Goal: Transaction & Acquisition: Book appointment/travel/reservation

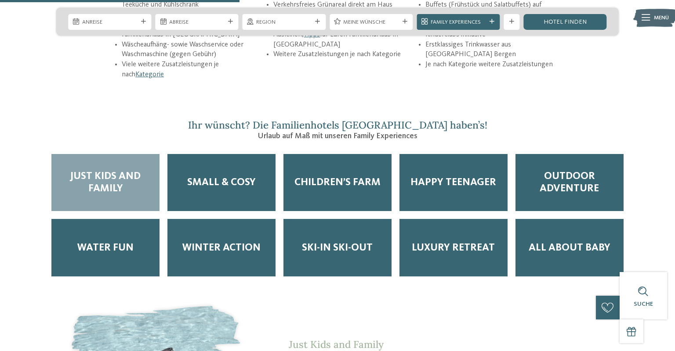
scroll to position [1316, 0]
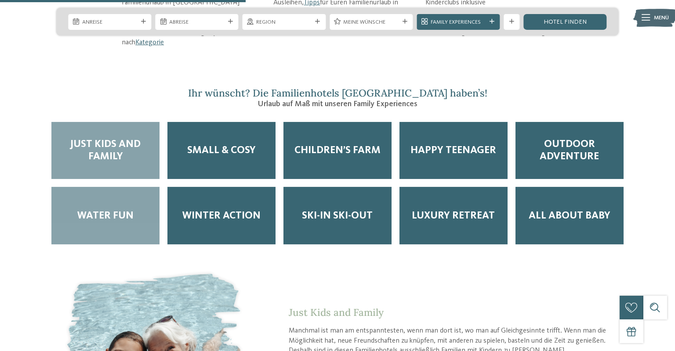
click at [131, 210] on span "Water Fun" at bounding box center [105, 216] width 56 height 12
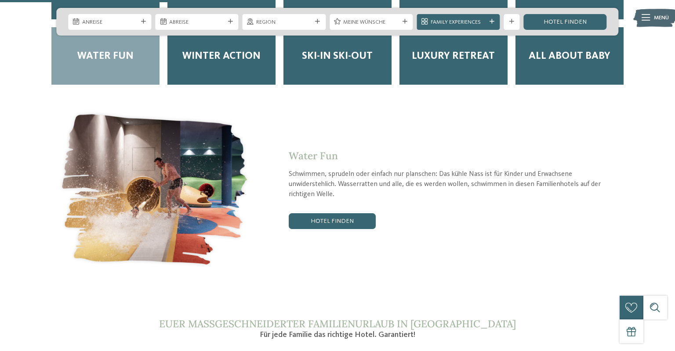
scroll to position [1473, 0]
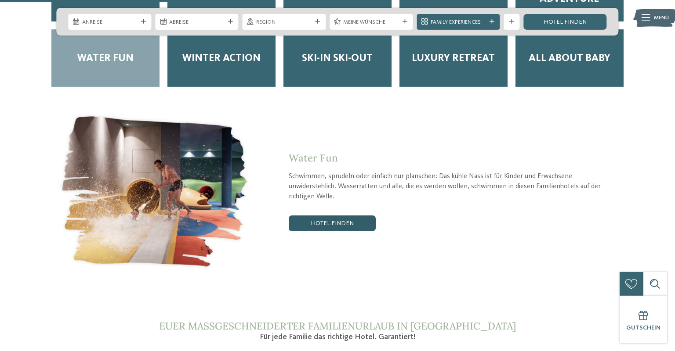
click at [315, 216] on link "Hotel finden" at bounding box center [332, 224] width 87 height 16
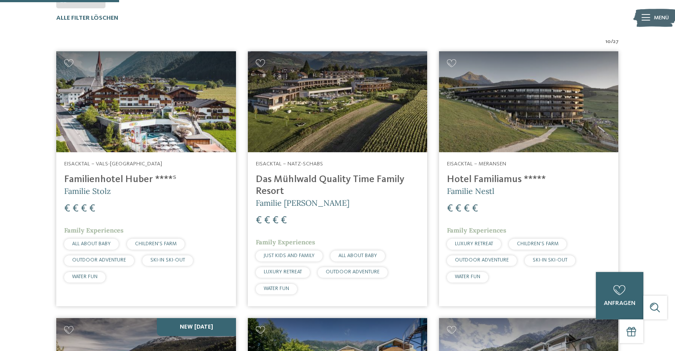
scroll to position [230, 0]
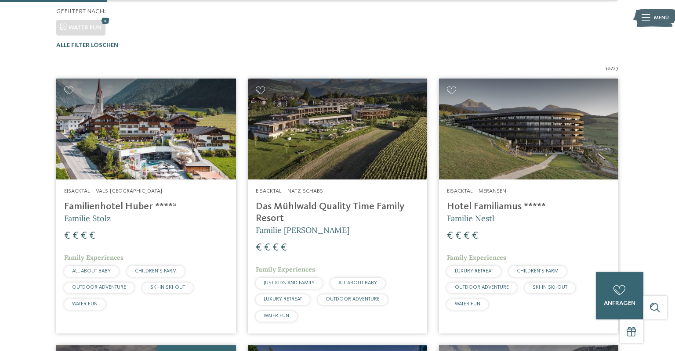
click at [347, 143] on img at bounding box center [337, 129] width 179 height 101
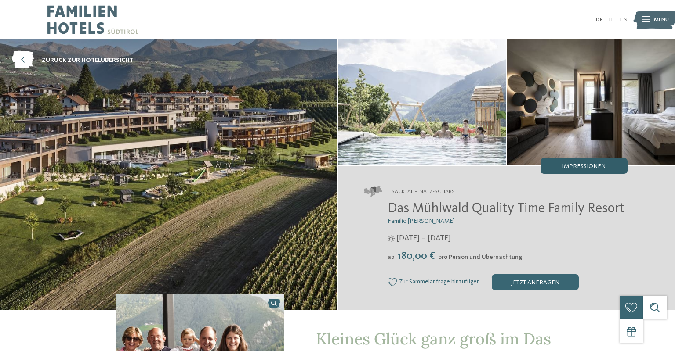
click at [594, 171] on div "Impressionen" at bounding box center [583, 166] width 87 height 16
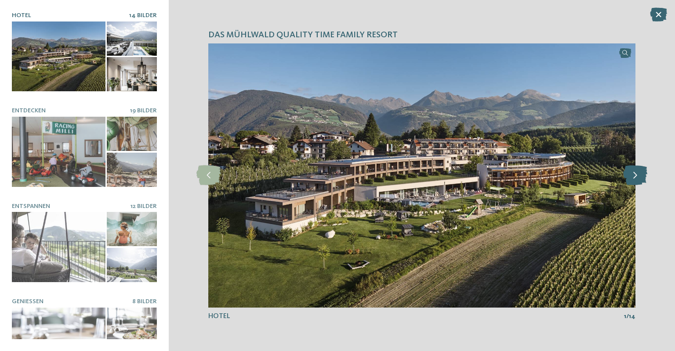
click at [640, 174] on icon at bounding box center [635, 176] width 24 height 20
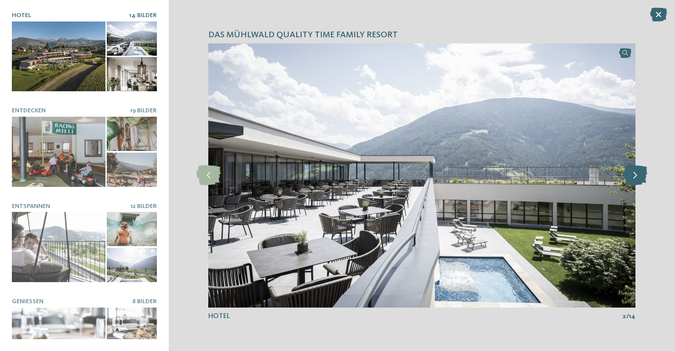
click at [640, 174] on icon at bounding box center [635, 176] width 24 height 20
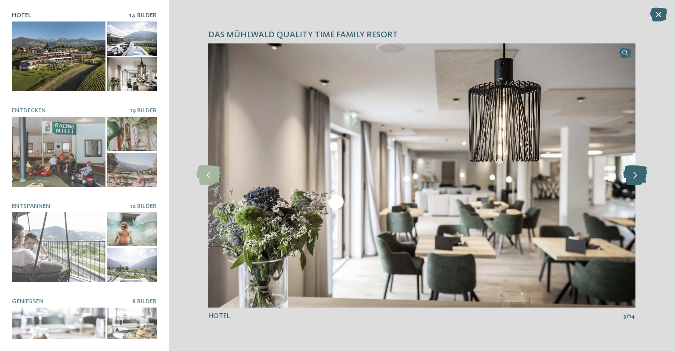
click at [640, 174] on icon at bounding box center [635, 176] width 24 height 20
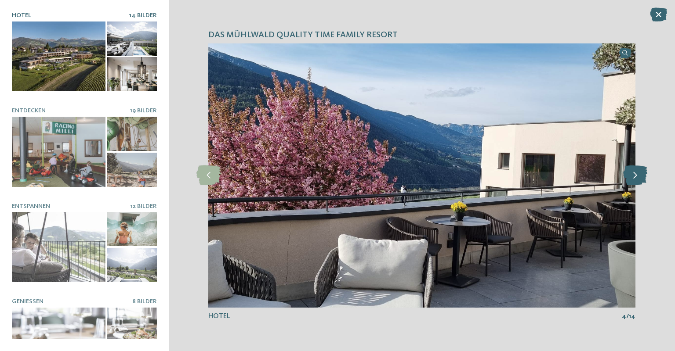
click at [640, 174] on icon at bounding box center [635, 176] width 24 height 20
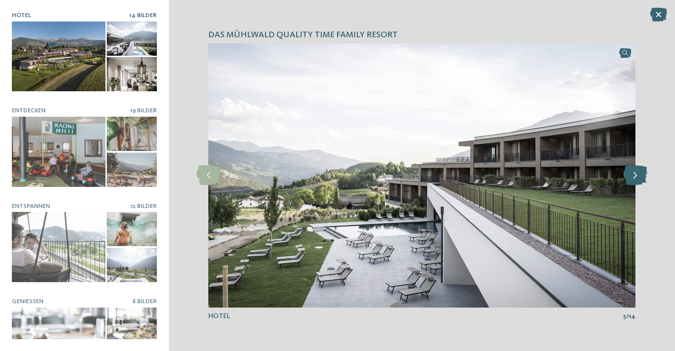
click at [640, 174] on icon at bounding box center [635, 176] width 24 height 20
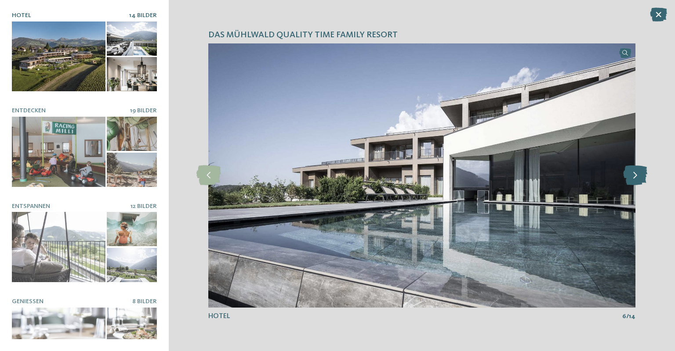
click at [640, 174] on icon at bounding box center [635, 176] width 24 height 20
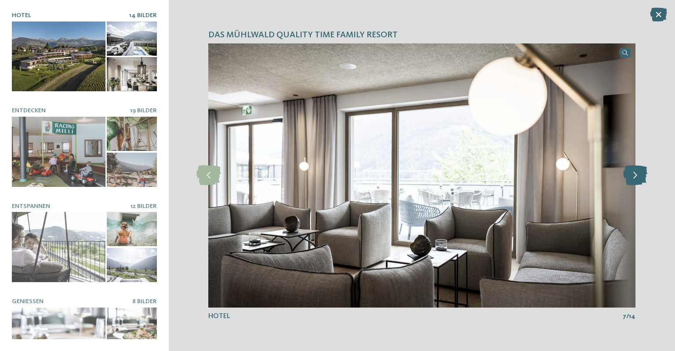
click at [640, 174] on icon at bounding box center [635, 176] width 24 height 20
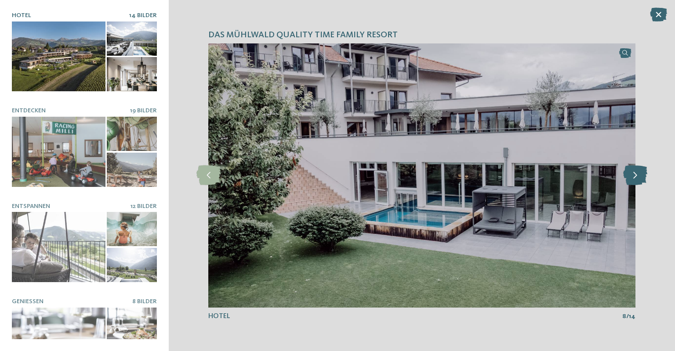
click at [640, 174] on icon at bounding box center [635, 176] width 24 height 20
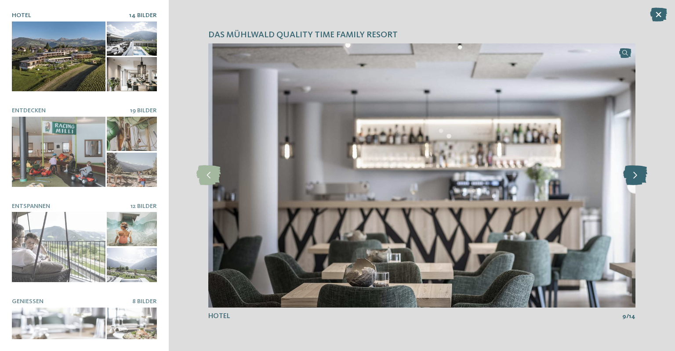
click at [640, 174] on icon at bounding box center [635, 176] width 24 height 20
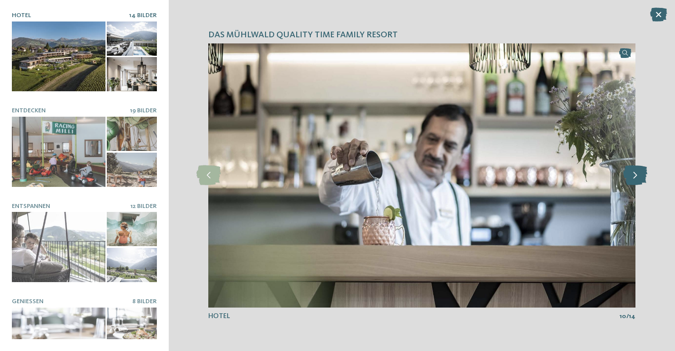
click at [640, 174] on icon at bounding box center [635, 176] width 24 height 20
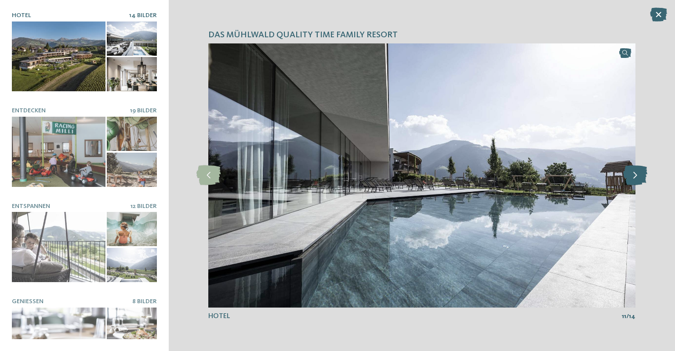
click at [640, 174] on icon at bounding box center [635, 176] width 24 height 20
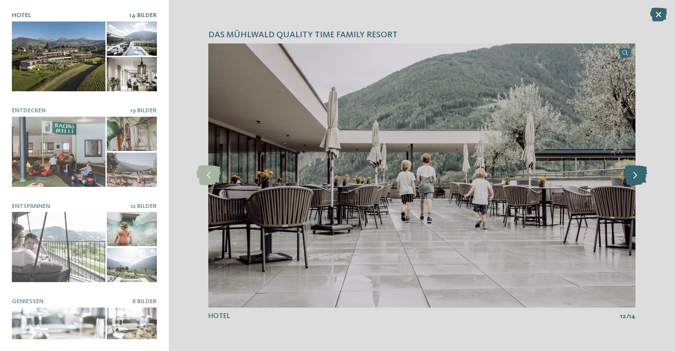
click at [640, 174] on icon at bounding box center [635, 176] width 24 height 20
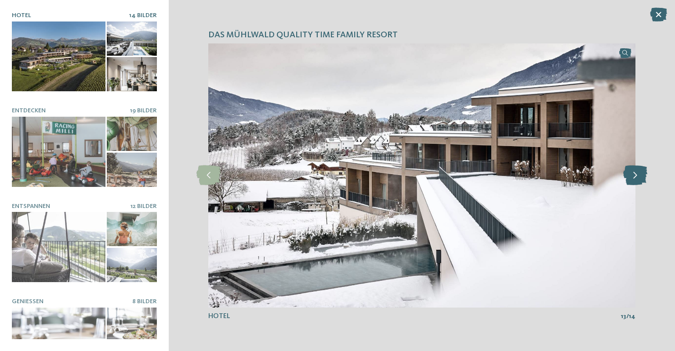
click at [640, 174] on icon at bounding box center [635, 176] width 24 height 20
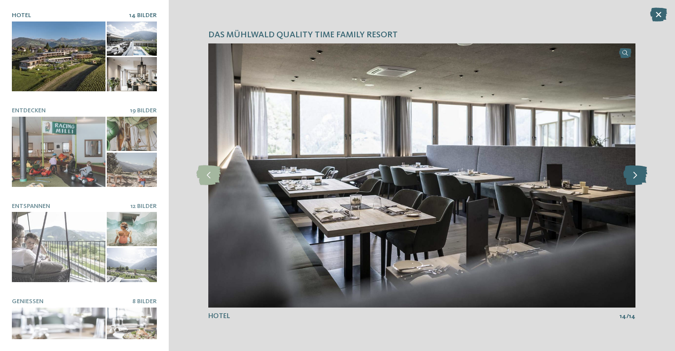
click at [640, 174] on icon at bounding box center [635, 176] width 24 height 20
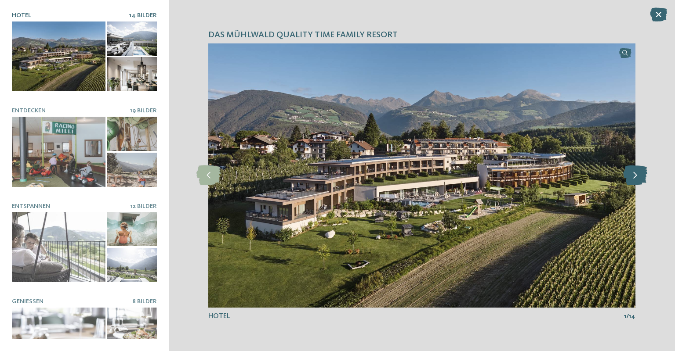
click at [640, 174] on icon at bounding box center [635, 176] width 24 height 20
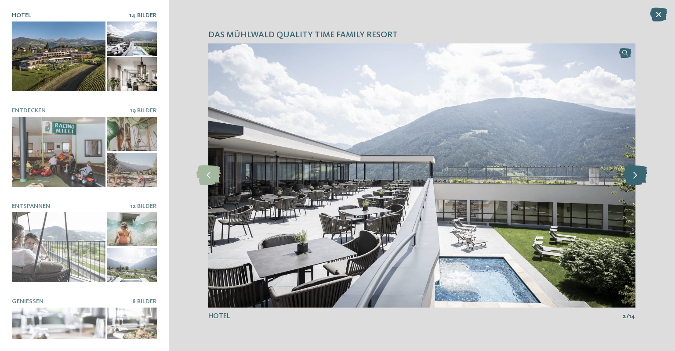
click at [640, 174] on icon at bounding box center [635, 176] width 24 height 20
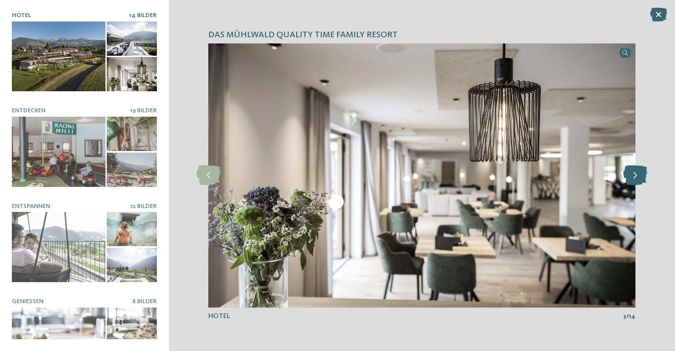
click at [640, 174] on icon at bounding box center [635, 176] width 24 height 20
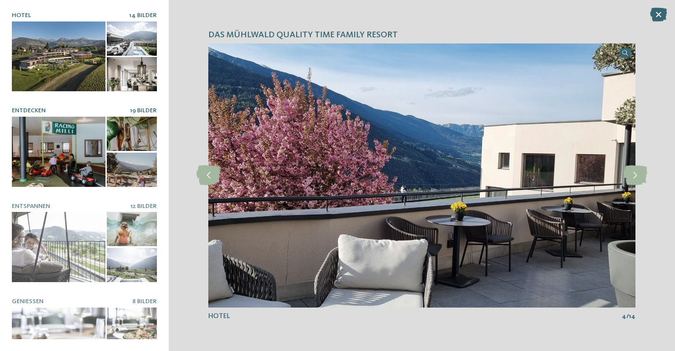
click at [58, 142] on div at bounding box center [59, 152] width 94 height 70
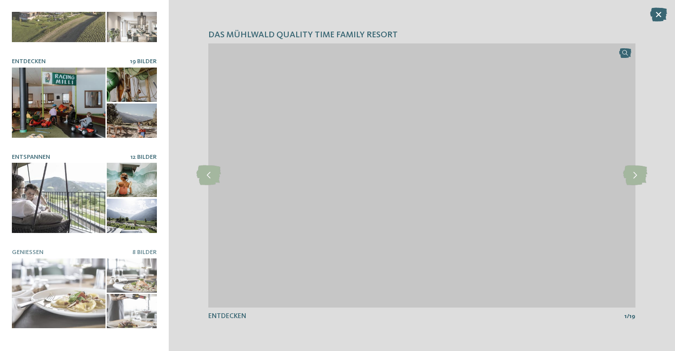
scroll to position [49, 0]
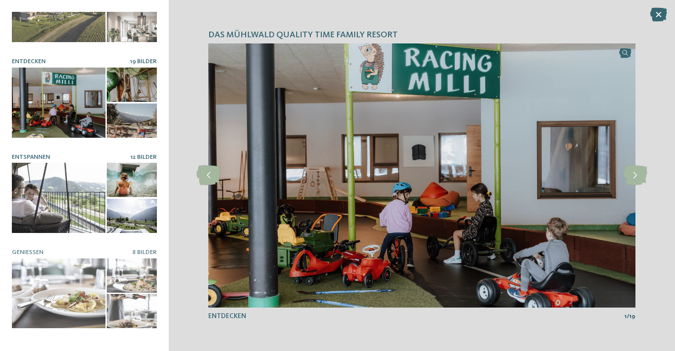
click at [129, 185] on div at bounding box center [132, 180] width 50 height 34
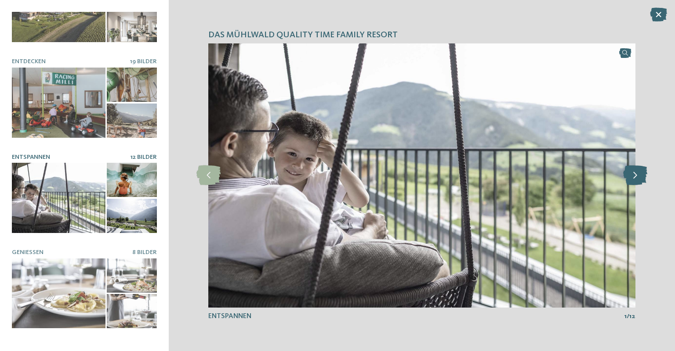
click at [631, 180] on icon at bounding box center [635, 176] width 24 height 20
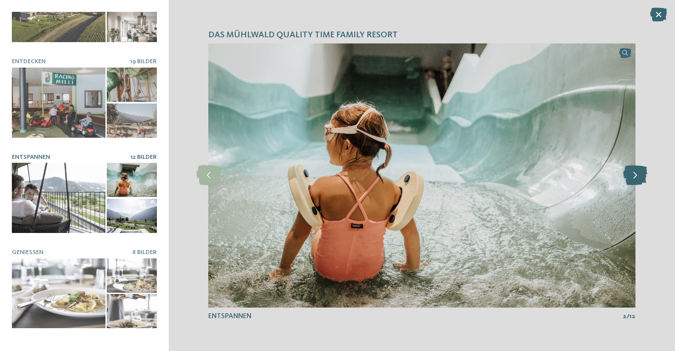
click at [631, 180] on icon at bounding box center [635, 176] width 24 height 20
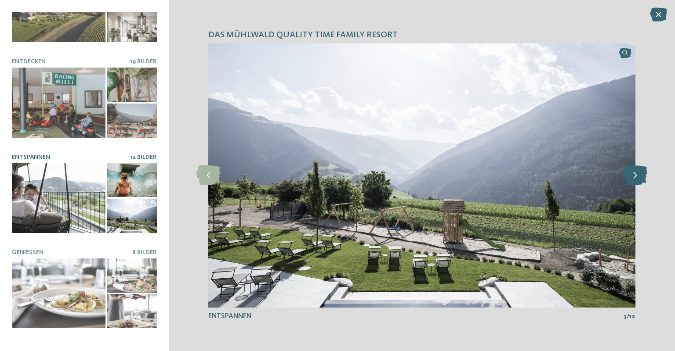
click at [631, 180] on icon at bounding box center [635, 176] width 24 height 20
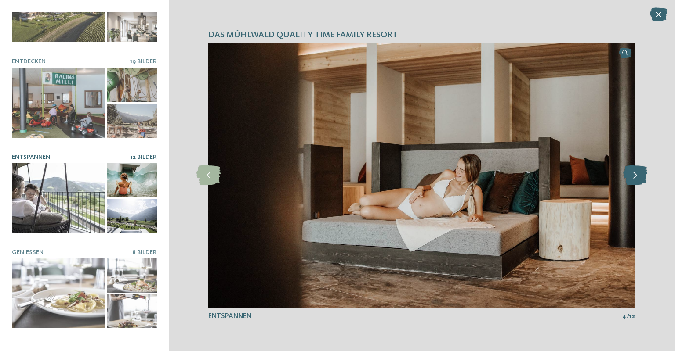
click at [631, 180] on icon at bounding box center [635, 176] width 24 height 20
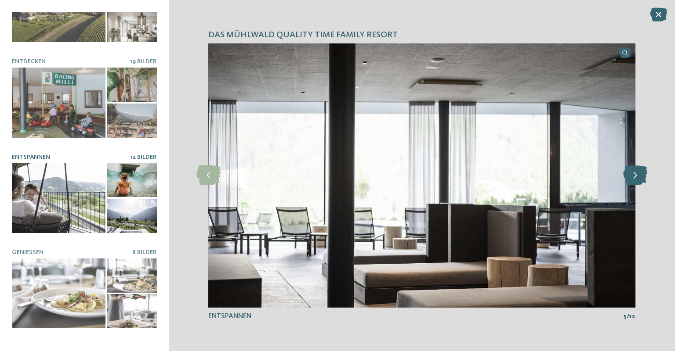
click at [631, 180] on icon at bounding box center [635, 176] width 24 height 20
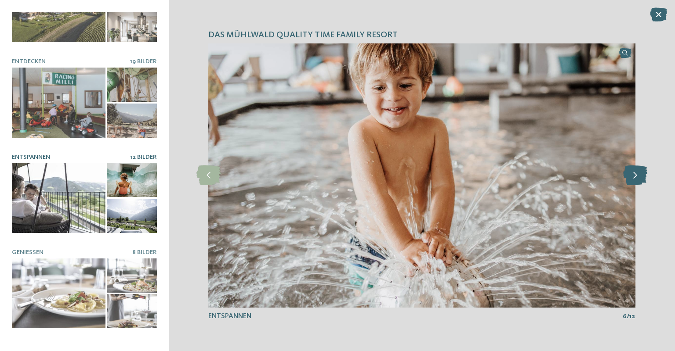
click at [631, 180] on icon at bounding box center [635, 176] width 24 height 20
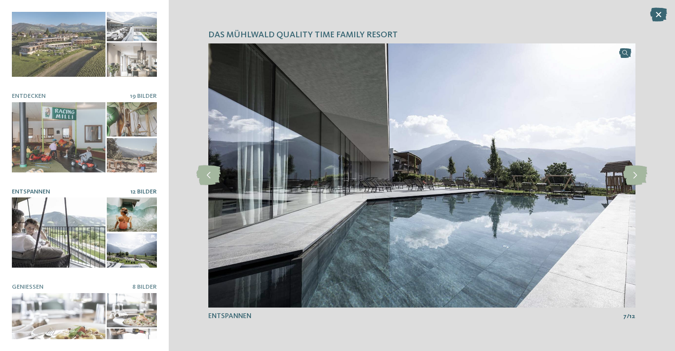
scroll to position [0, 0]
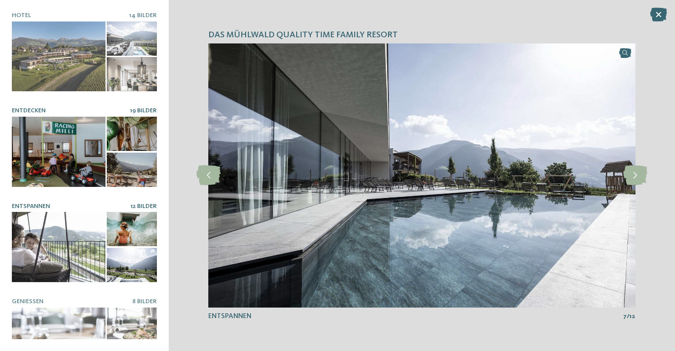
click at [130, 133] on div at bounding box center [132, 134] width 50 height 34
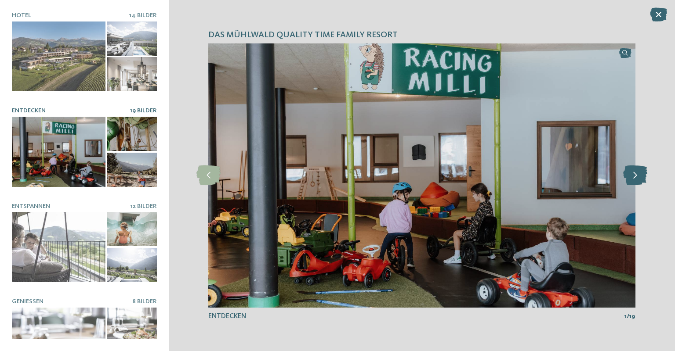
click at [637, 174] on icon at bounding box center [635, 176] width 24 height 20
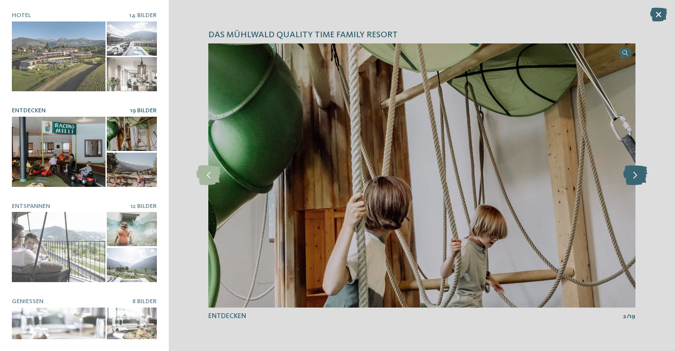
click at [637, 174] on icon at bounding box center [635, 176] width 24 height 20
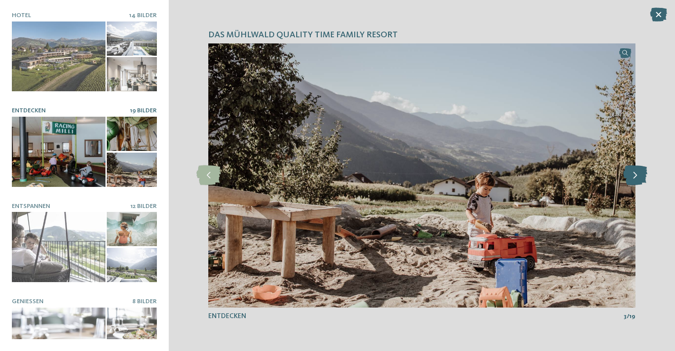
click at [637, 174] on icon at bounding box center [635, 176] width 24 height 20
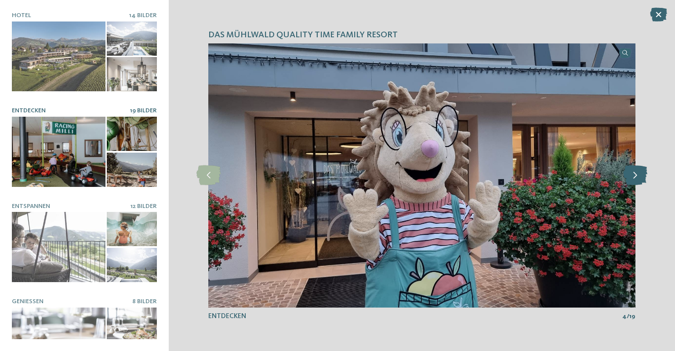
click at [637, 174] on icon at bounding box center [635, 176] width 24 height 20
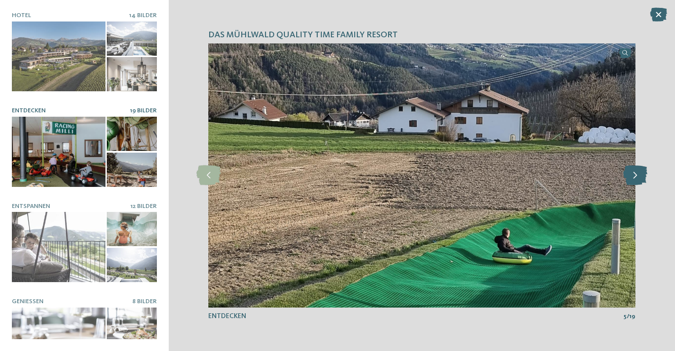
click at [637, 174] on icon at bounding box center [635, 176] width 24 height 20
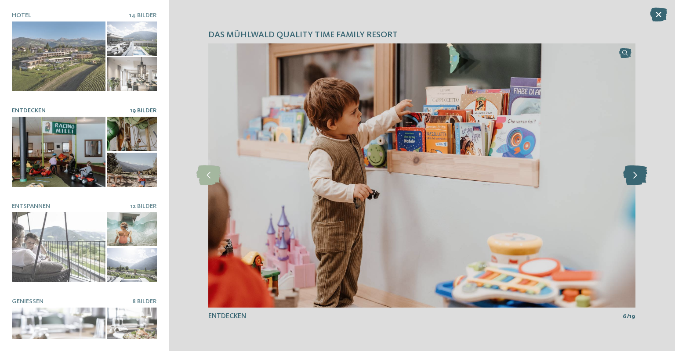
click at [637, 174] on icon at bounding box center [635, 176] width 24 height 20
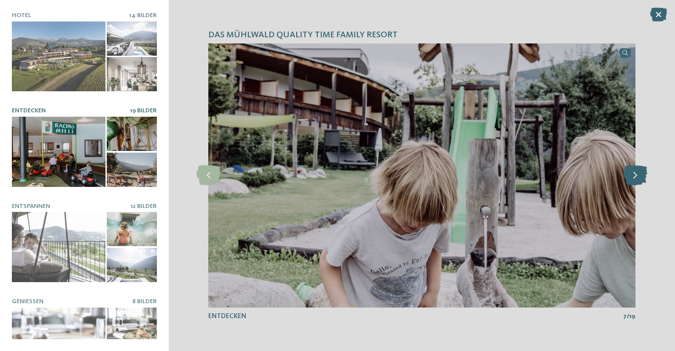
click at [637, 174] on icon at bounding box center [635, 176] width 24 height 20
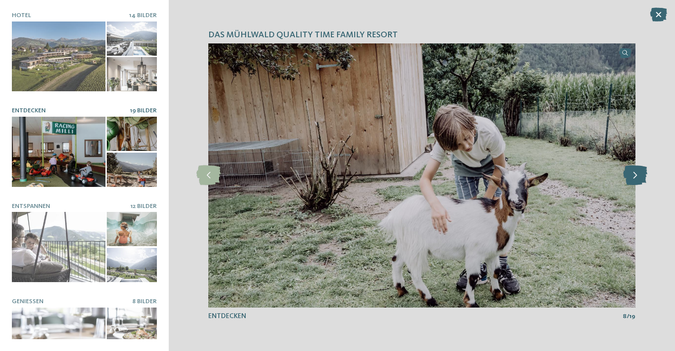
click at [637, 174] on icon at bounding box center [635, 176] width 24 height 20
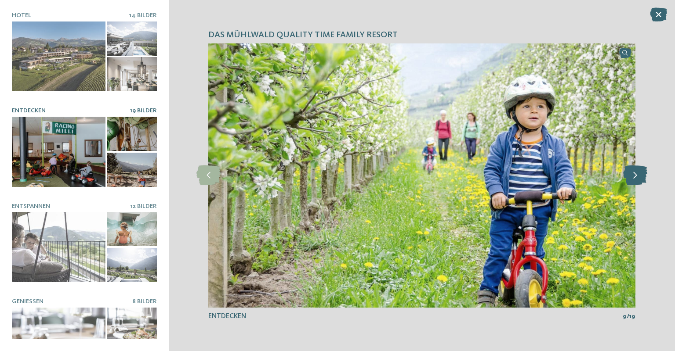
click at [637, 174] on icon at bounding box center [635, 176] width 24 height 20
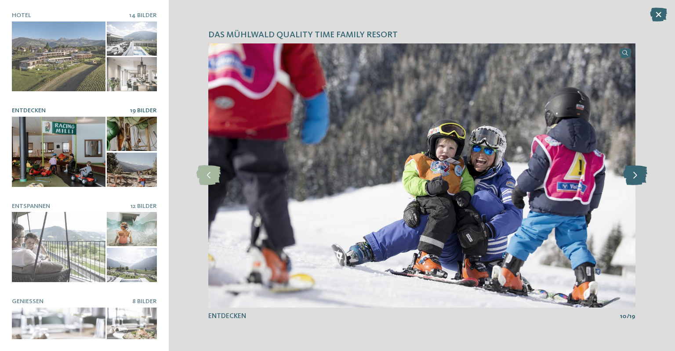
click at [637, 174] on icon at bounding box center [635, 176] width 24 height 20
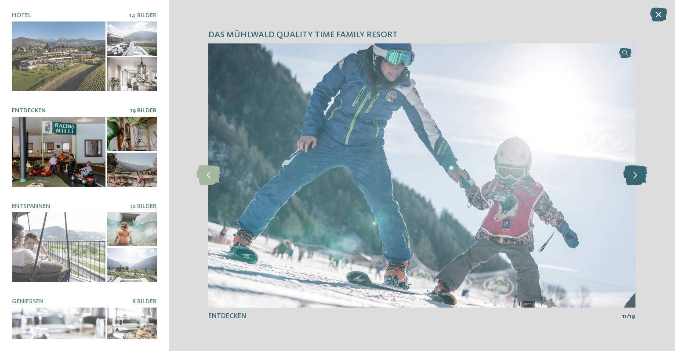
click at [637, 174] on icon at bounding box center [635, 176] width 24 height 20
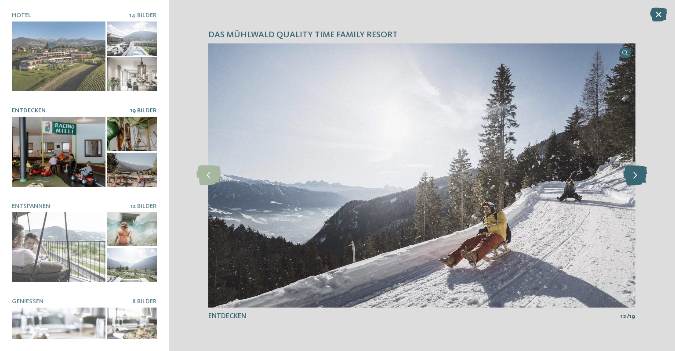
click at [637, 174] on icon at bounding box center [635, 176] width 24 height 20
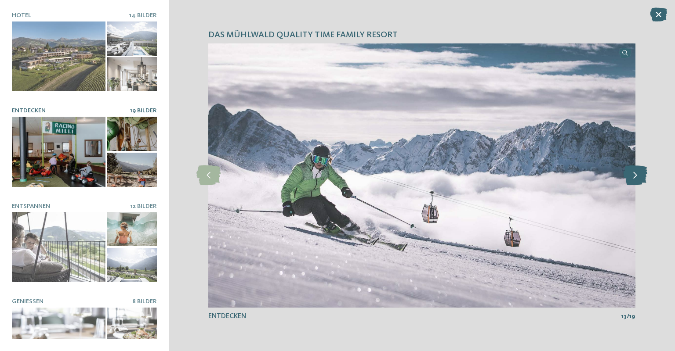
click at [636, 173] on icon at bounding box center [635, 176] width 24 height 20
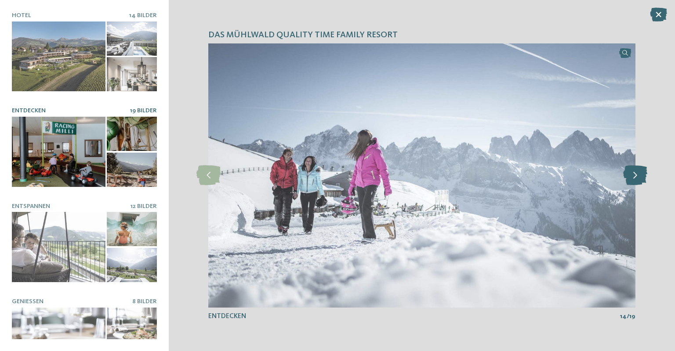
click at [636, 173] on icon at bounding box center [635, 176] width 24 height 20
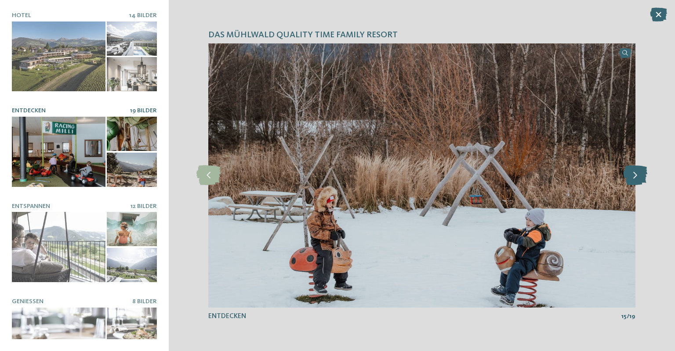
click at [636, 173] on icon at bounding box center [635, 176] width 24 height 20
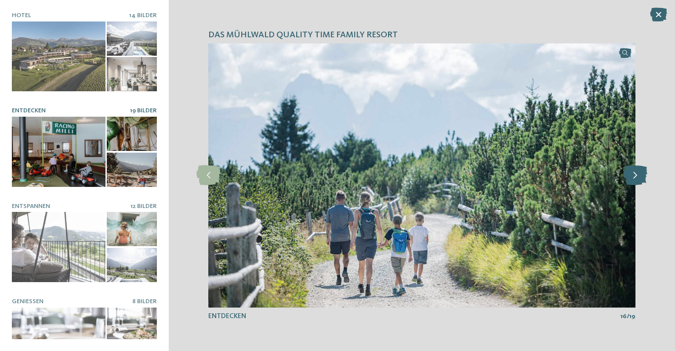
click at [636, 173] on icon at bounding box center [635, 176] width 24 height 20
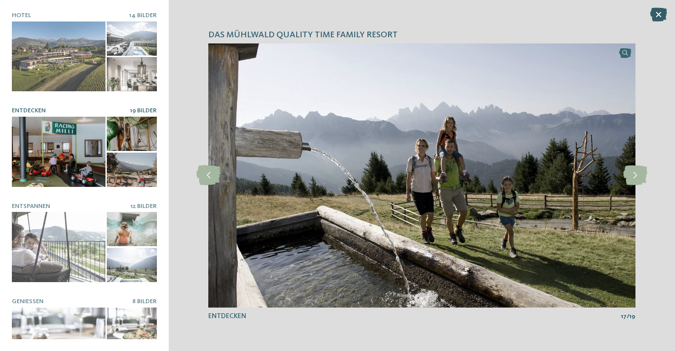
click at [654, 15] on icon at bounding box center [658, 14] width 17 height 14
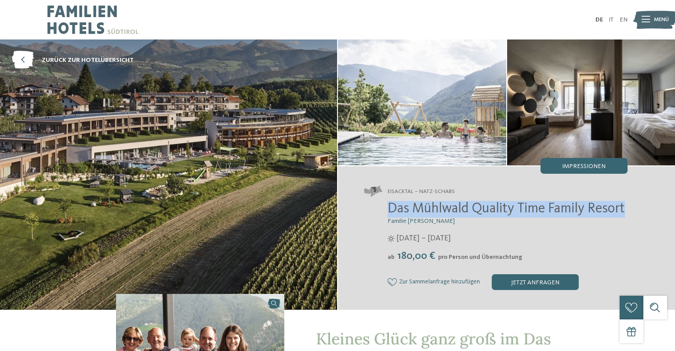
drag, startPoint x: 388, startPoint y: 209, endPoint x: 635, endPoint y: 209, distance: 247.3
click at [635, 209] on div "Eisacktal – Natz-Schabs Das Mühlwald Quality Time Family Resort Familie Tauber …" at bounding box center [506, 238] width 337 height 144
copy span "Das Mühlwald Quality Time Family Resort"
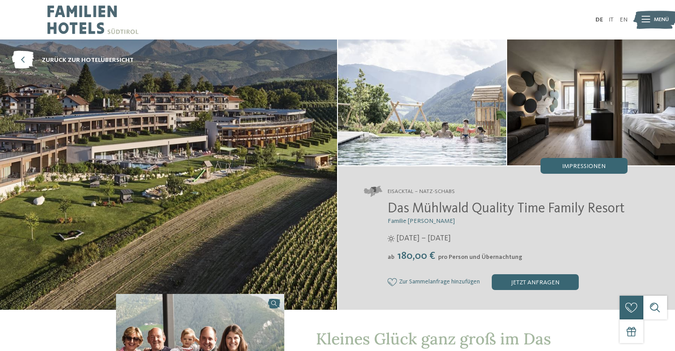
click at [500, 274] on div "Das Mühlwald Quality Time Family Resort Familie Tauber [DATE] – [DATE] ab" at bounding box center [496, 245] width 264 height 89
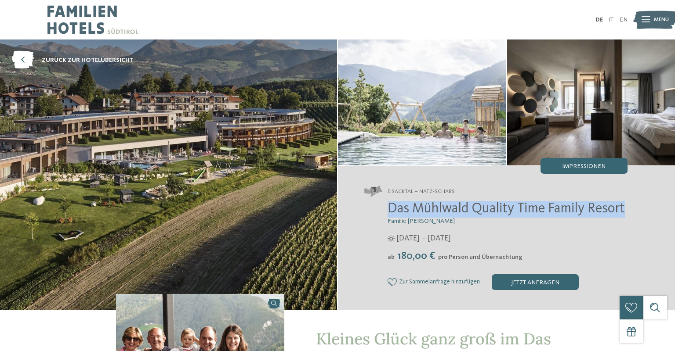
drag, startPoint x: 388, startPoint y: 208, endPoint x: 626, endPoint y: 211, distance: 238.6
click at [626, 211] on h2 "Das Mühlwald Quality Time Family Resort" at bounding box center [507, 209] width 240 height 17
copy span "Das Mühlwald Quality Time Family Resort"
